Goal: Navigation & Orientation: Find specific page/section

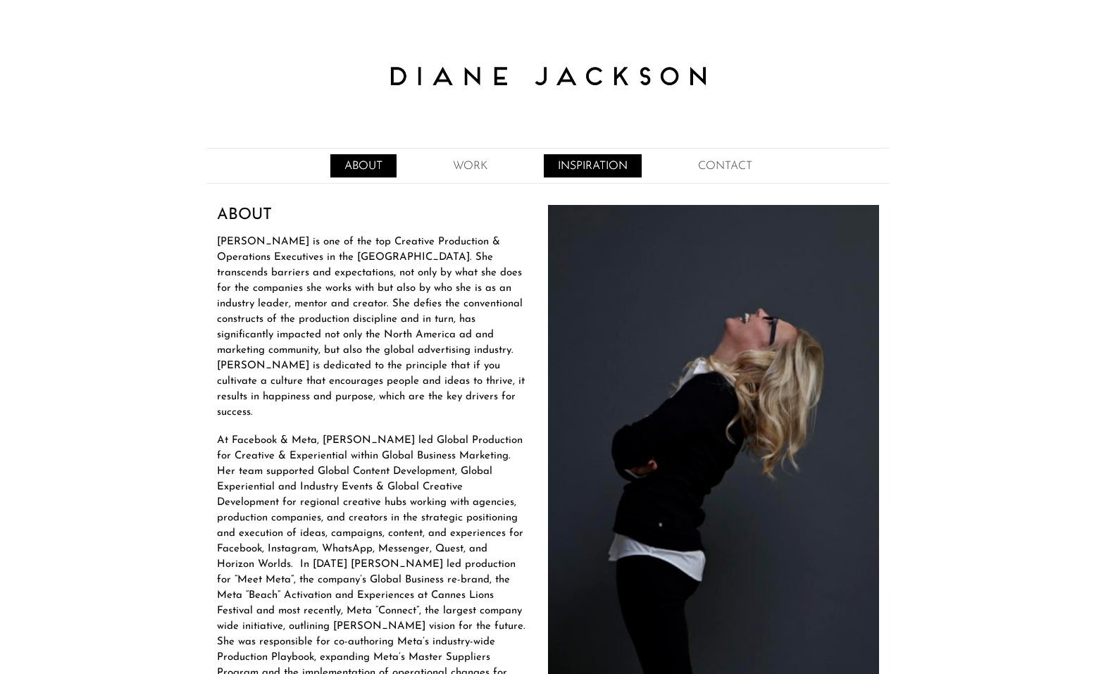
click at [593, 168] on link "INSPIRATION" at bounding box center [593, 165] width 98 height 23
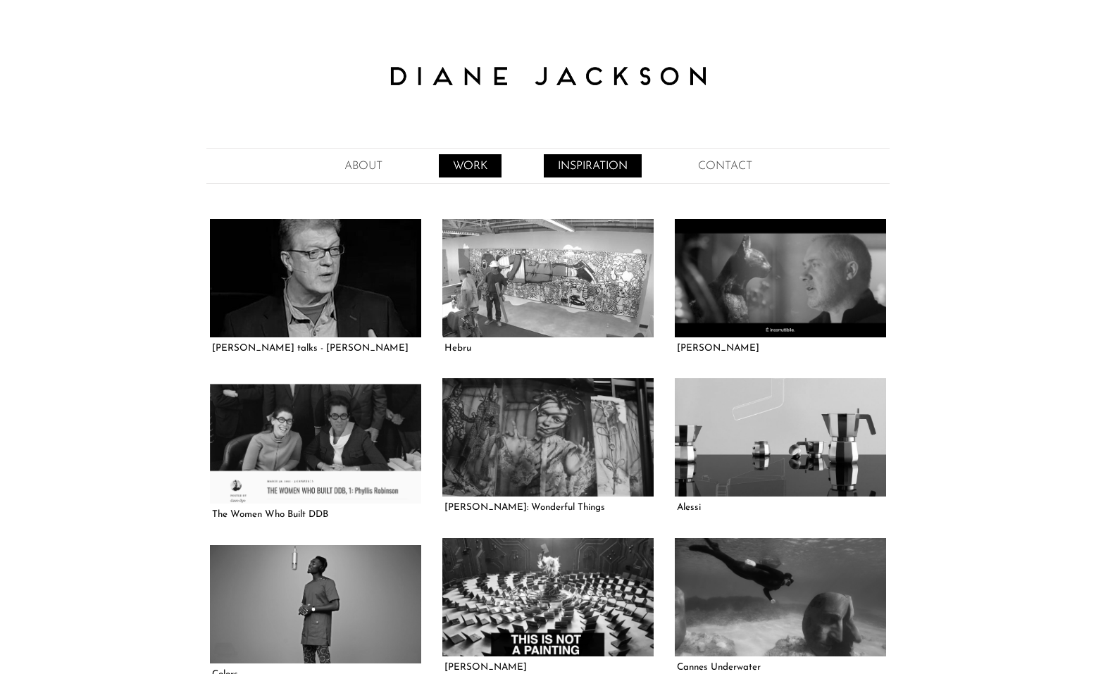
click at [480, 167] on link "WORK" at bounding box center [470, 165] width 63 height 23
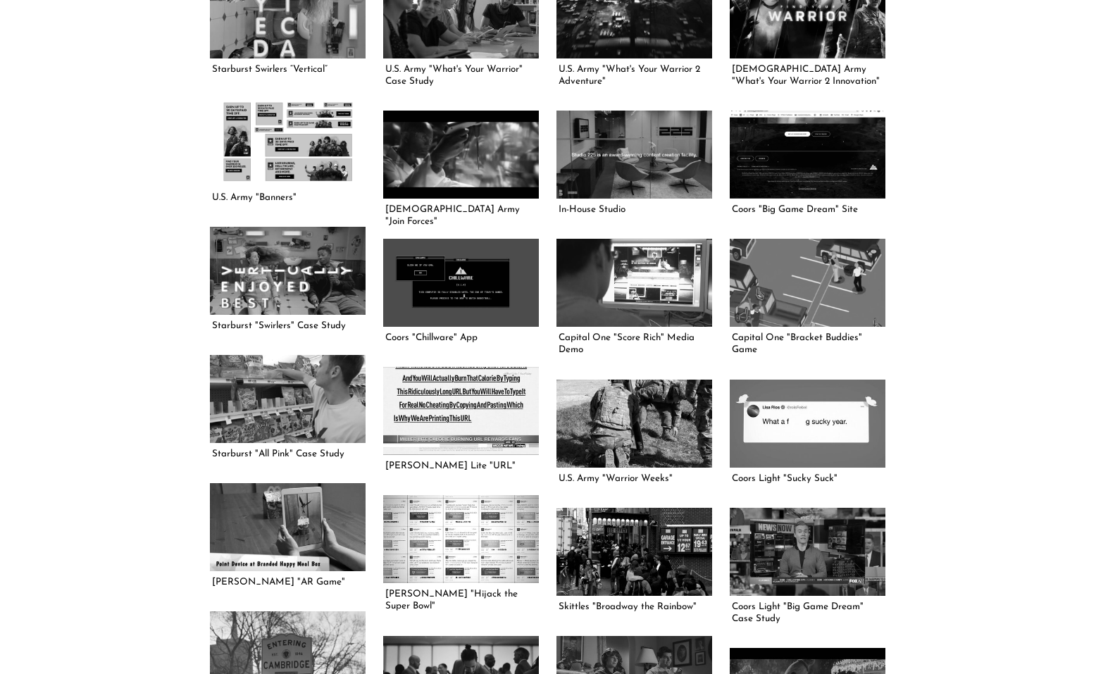
scroll to position [666, 0]
